Goal: Task Accomplishment & Management: Use online tool/utility

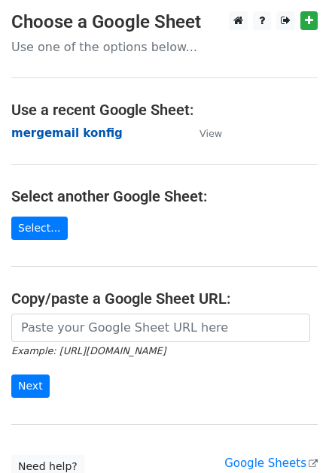
click at [88, 132] on strong "mergemail konfig" at bounding box center [66, 133] width 111 height 14
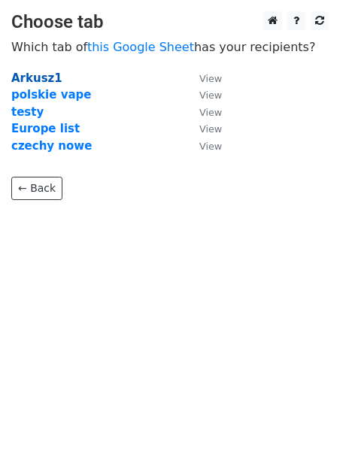
click at [37, 80] on strong "Arkusz1" at bounding box center [36, 78] width 51 height 14
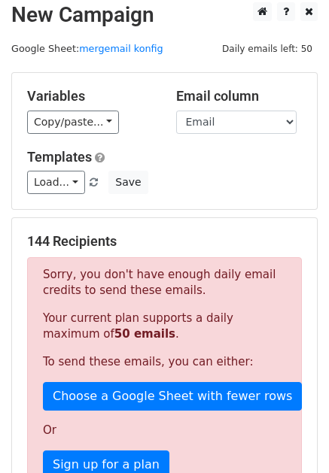
scroll to position [10, 0]
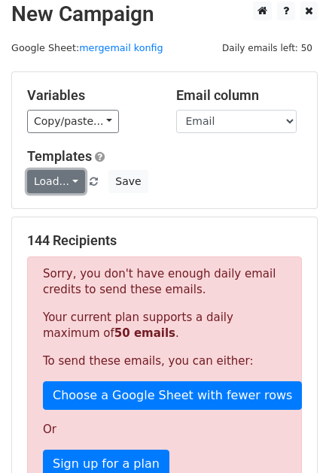
click at [64, 182] on link "Load..." at bounding box center [56, 181] width 58 height 23
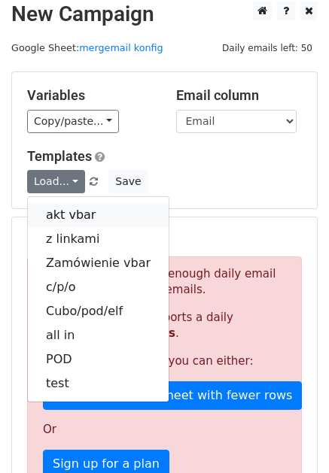
click at [67, 211] on link "akt vbar" at bounding box center [98, 215] width 141 height 24
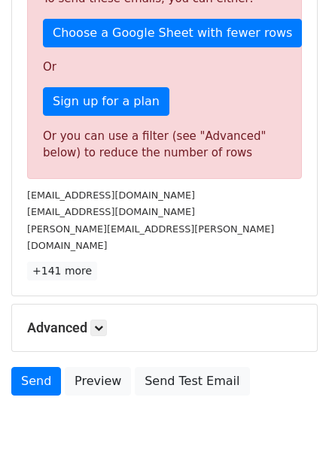
scroll to position [404, 0]
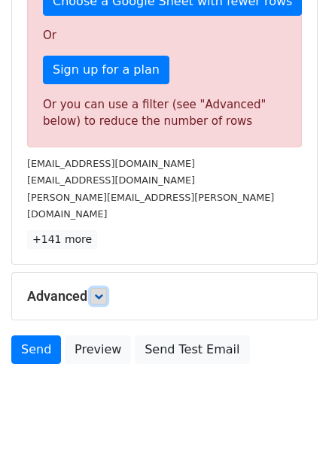
click at [103, 292] on icon at bounding box center [98, 296] width 9 height 9
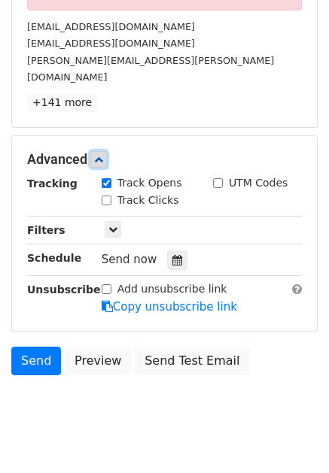
scroll to position [551, 0]
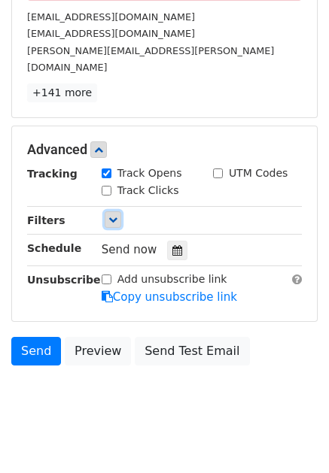
click at [114, 211] on link at bounding box center [113, 219] width 17 height 17
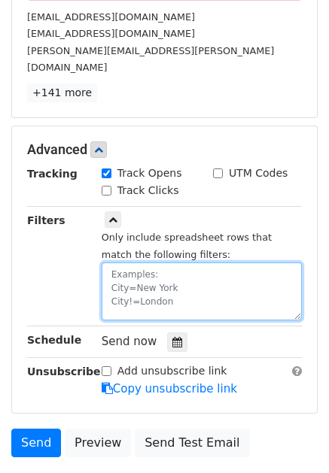
click at [132, 267] on textarea at bounding box center [202, 292] width 200 height 58
type textarea "6"
type textarea "50=2"
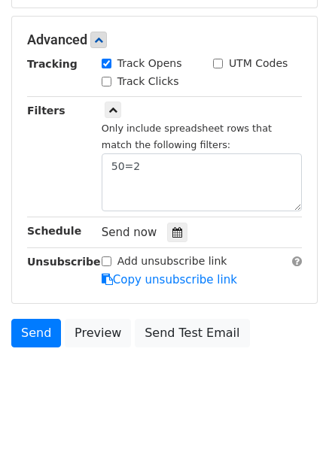
scroll to position [349, 0]
